Goal: Task Accomplishment & Management: Complete application form

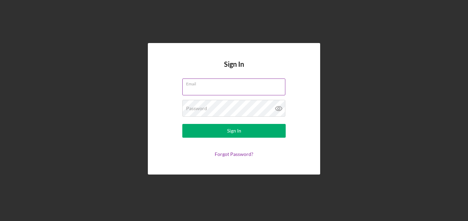
click at [193, 87] on label "Email" at bounding box center [235, 83] width 99 height 8
click at [193, 87] on input "Email" at bounding box center [233, 87] width 103 height 17
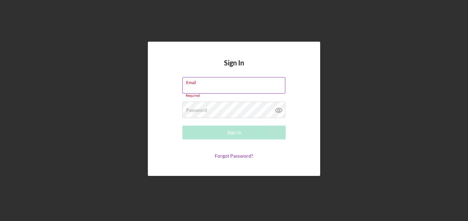
paste input "[EMAIL_ADDRESS][DOMAIN_NAME]"
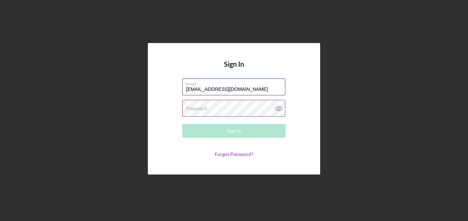
type input "[EMAIL_ADDRESS][DOMAIN_NAME]"
click at [201, 110] on label "Password" at bounding box center [196, 109] width 21 height 6
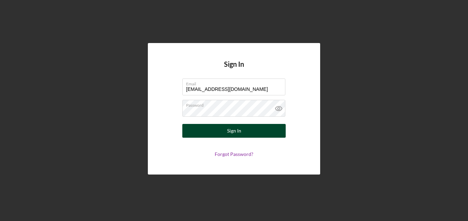
click at [230, 134] on div "Sign In" at bounding box center [234, 131] width 14 height 14
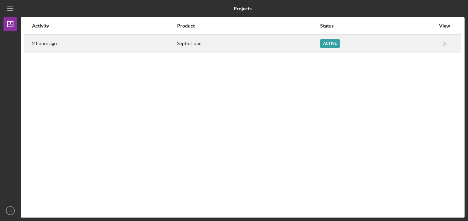
click at [333, 44] on div "Active" at bounding box center [330, 43] width 20 height 9
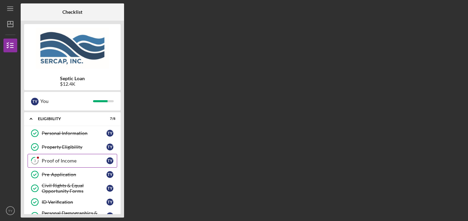
click at [60, 161] on div "Proof of Income" at bounding box center [74, 161] width 65 height 6
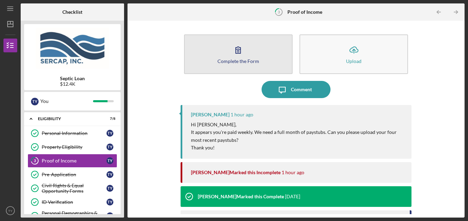
click at [235, 58] on button "Complete the Form Form" at bounding box center [238, 54] width 109 height 40
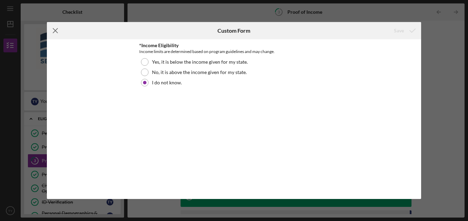
click at [57, 31] on icon "Icon/Menu Close" at bounding box center [55, 30] width 17 height 17
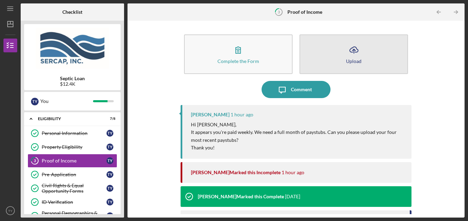
click at [366, 60] on button "Icon/Upload Upload" at bounding box center [354, 54] width 109 height 40
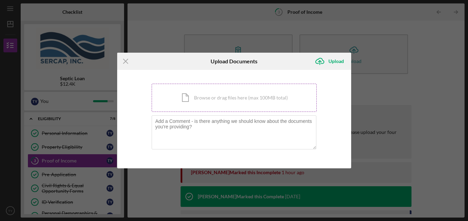
click at [216, 104] on div "Icon/Document Browse or drag files here (max 100MB total) Tap to choose files o…" at bounding box center [234, 98] width 165 height 28
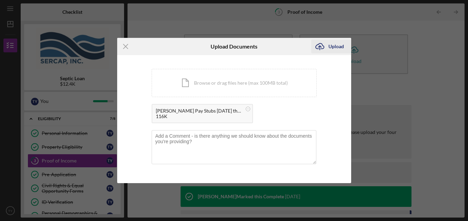
click at [337, 48] on div "Upload" at bounding box center [337, 47] width 16 height 14
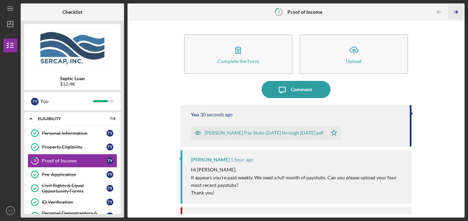
click at [452, 13] on icon "Icon/Table Pagination Arrow" at bounding box center [457, 12] width 16 height 16
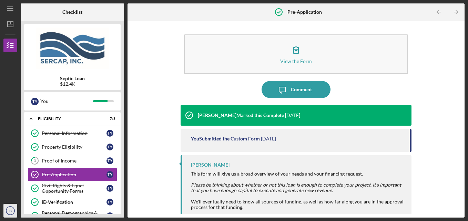
click at [7, 210] on icon "TY" at bounding box center [10, 210] width 14 height 17
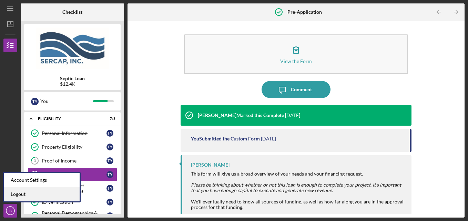
click at [13, 195] on link "Logout" at bounding box center [42, 195] width 76 height 14
